Goal: Transaction & Acquisition: Purchase product/service

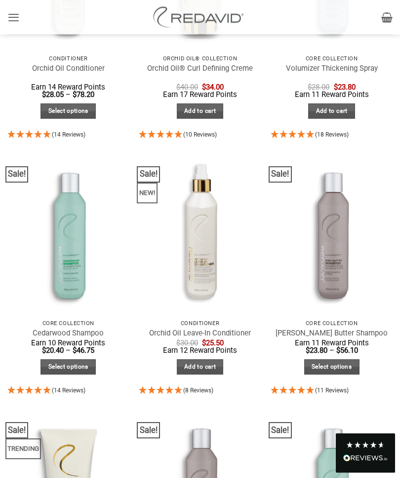
scroll to position [559, 0]
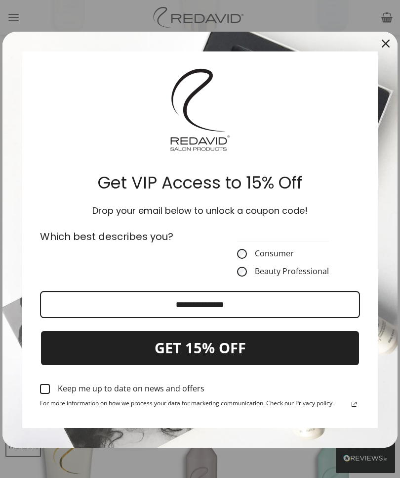
click at [393, 51] on div "Close" at bounding box center [386, 44] width 16 height 16
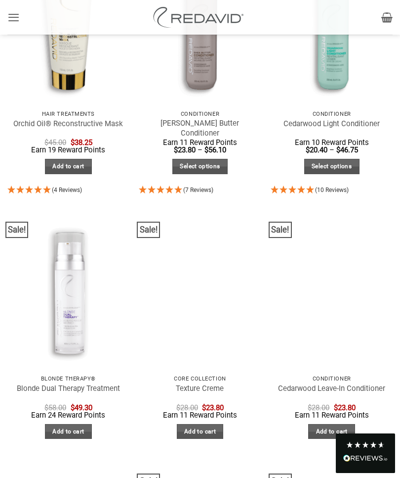
scroll to position [1021, 0]
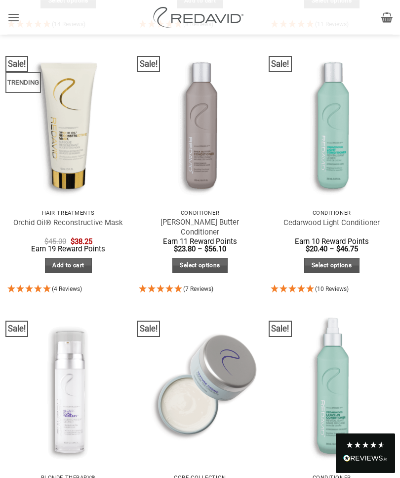
scroll to position [924, 0]
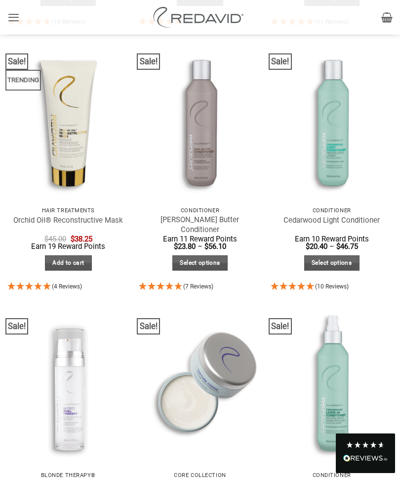
click at [332, 256] on link "Select options" at bounding box center [331, 262] width 55 height 15
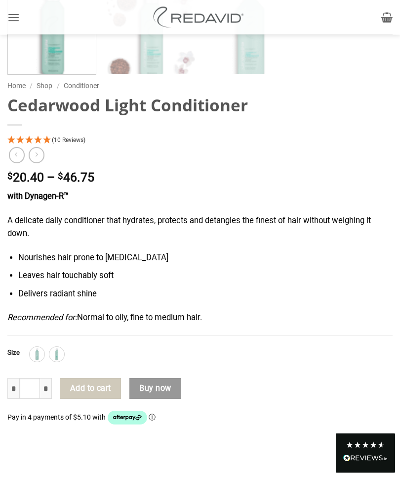
scroll to position [632, 0]
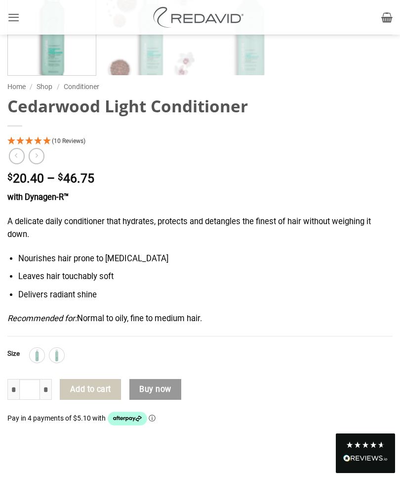
click at [160, 385] on button "Buy now" at bounding box center [156, 389] width 52 height 21
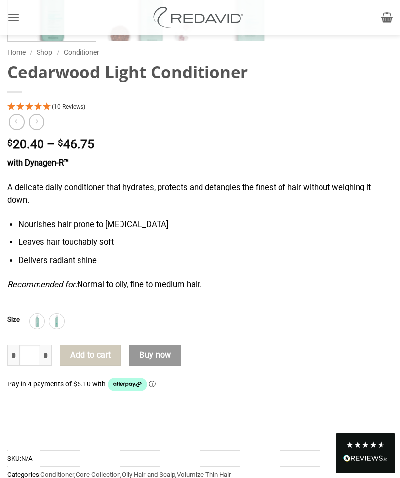
click at [166, 349] on button "Buy now" at bounding box center [156, 355] width 52 height 21
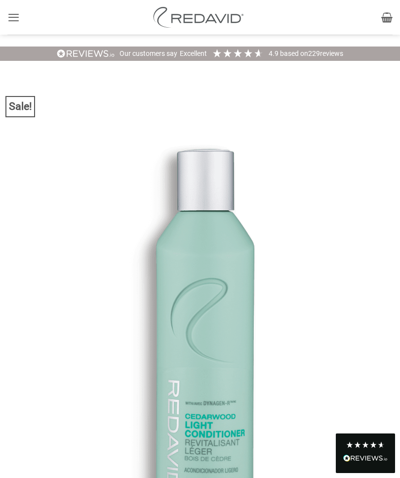
scroll to position [0, 0]
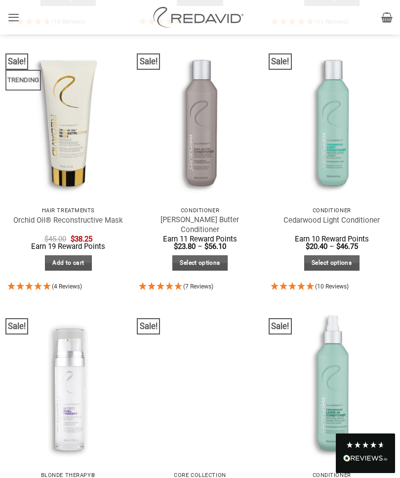
scroll to position [924, 0]
